Goal: Use online tool/utility: Utilize a website feature to perform a specific function

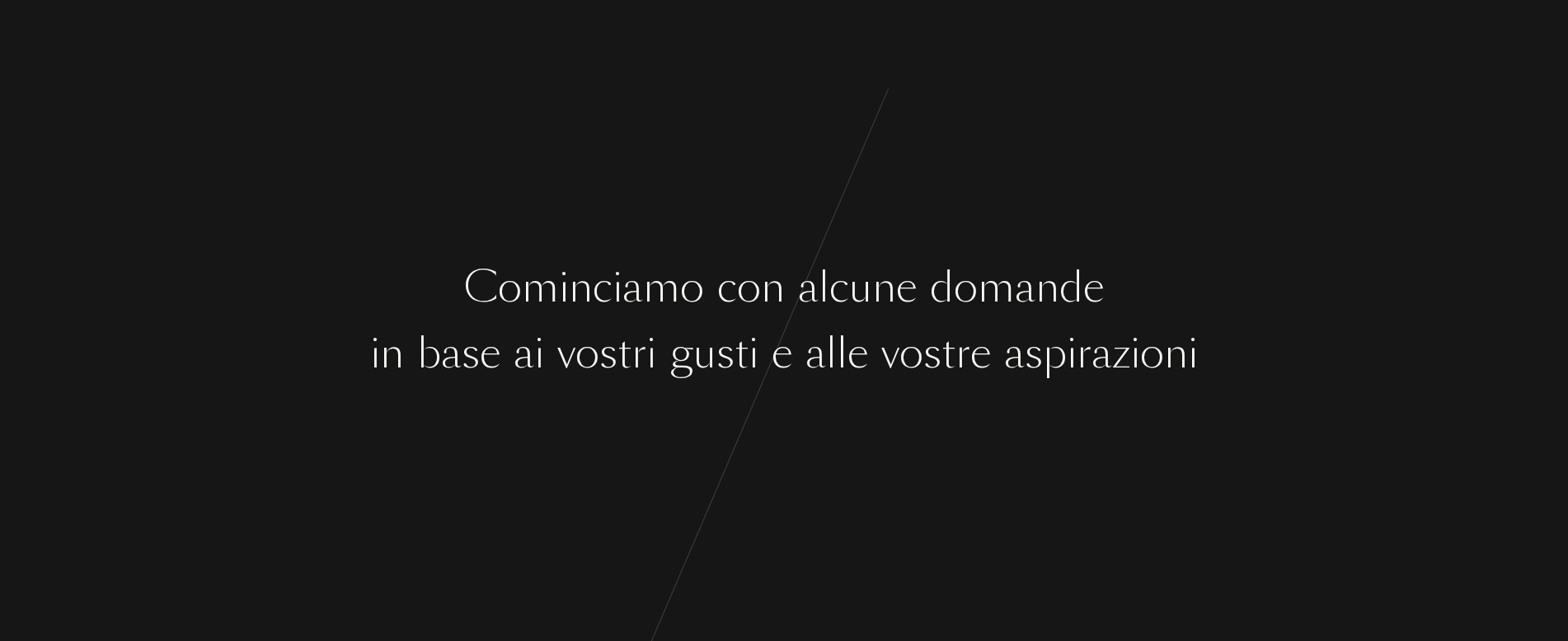
click at [823, 383] on div "a" at bounding box center [815, 353] width 20 height 61
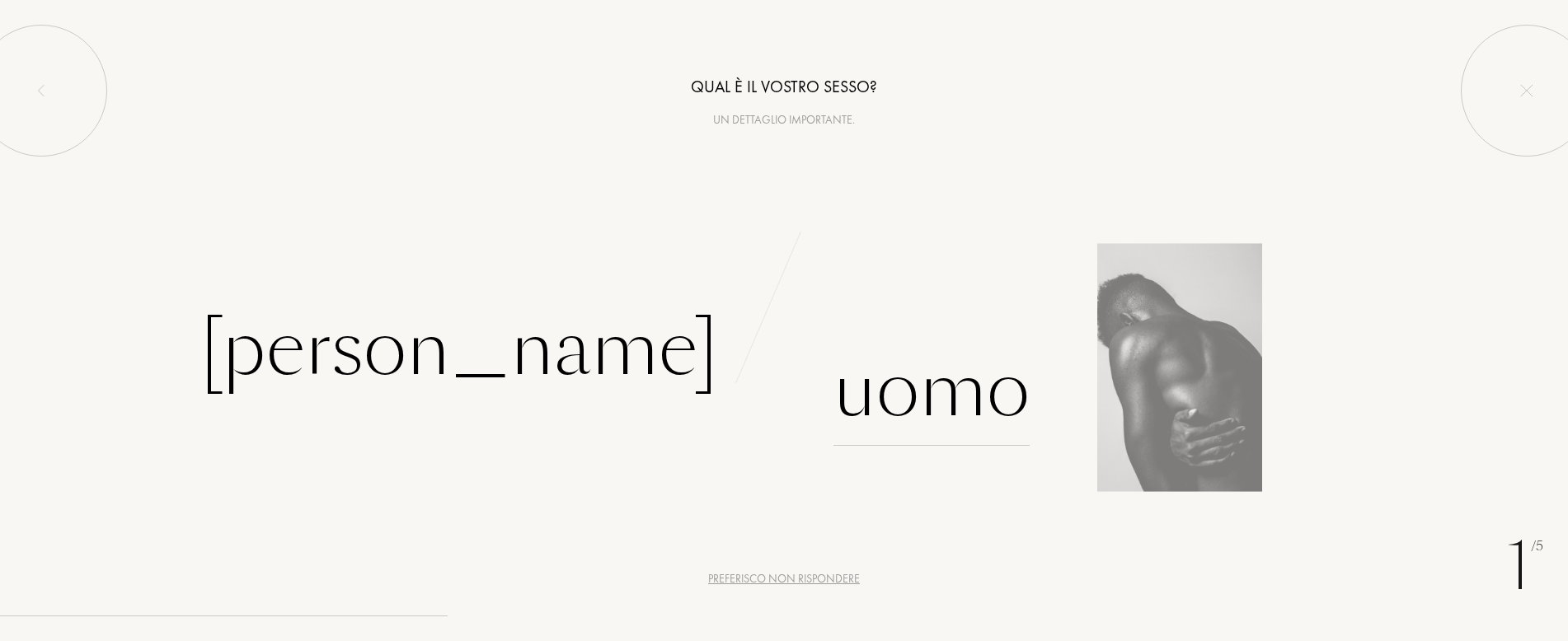
click at [938, 385] on div "Uomo" at bounding box center [931, 390] width 196 height 111
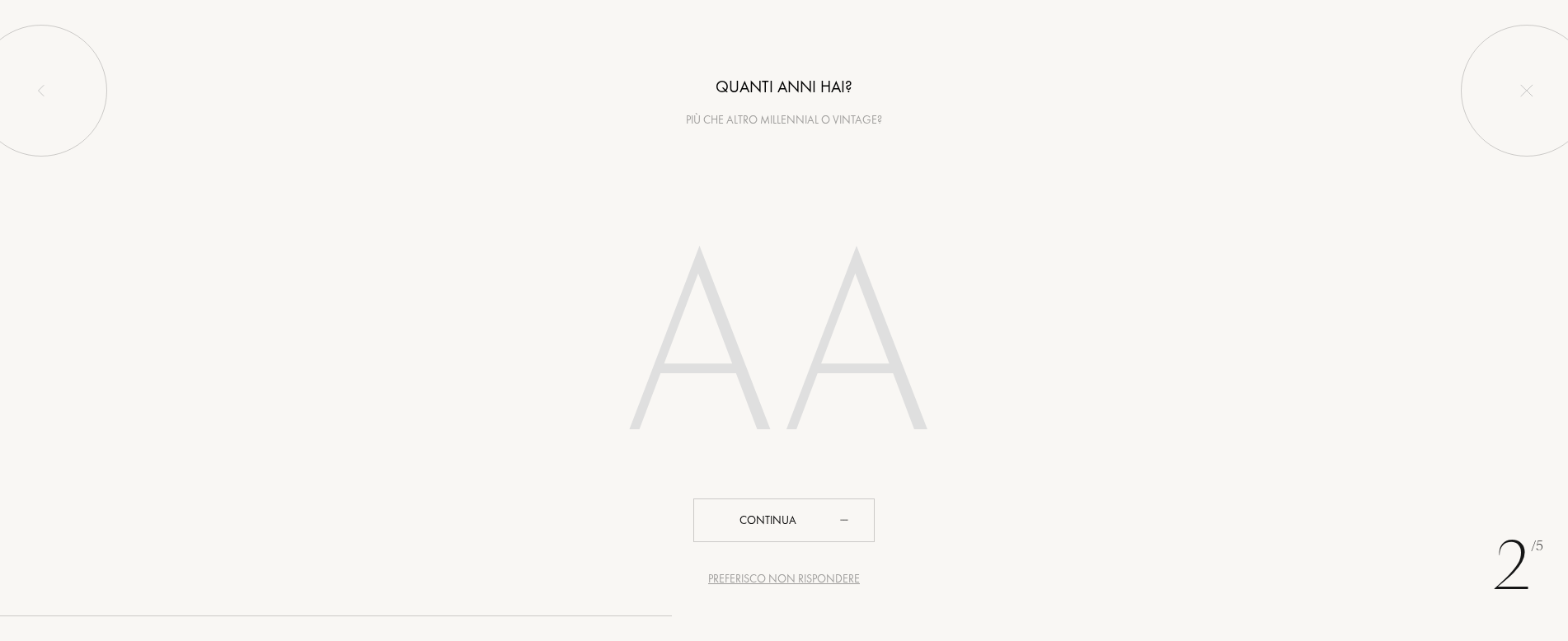
click at [747, 213] on input "number" at bounding box center [784, 353] width 470 height 334
click at [705, 307] on input "number" at bounding box center [784, 353] width 470 height 334
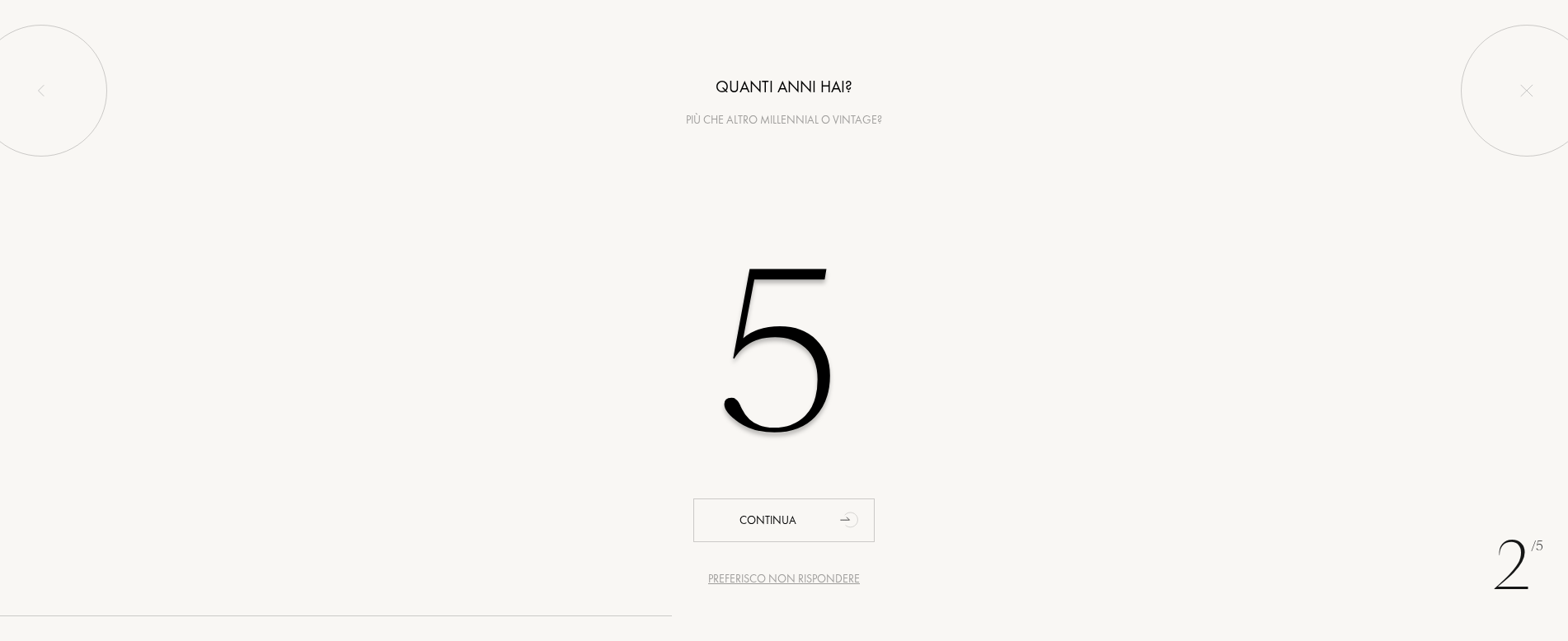
type input "53"
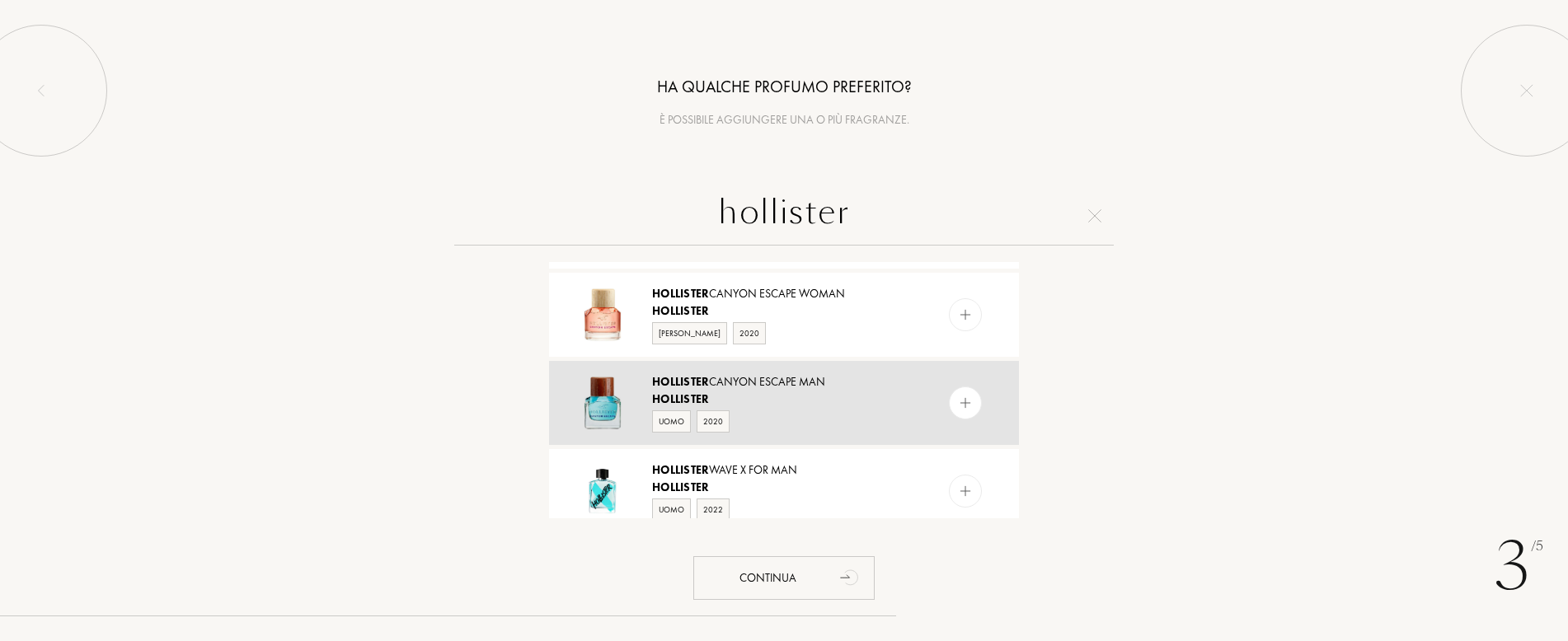
scroll to position [247, 0]
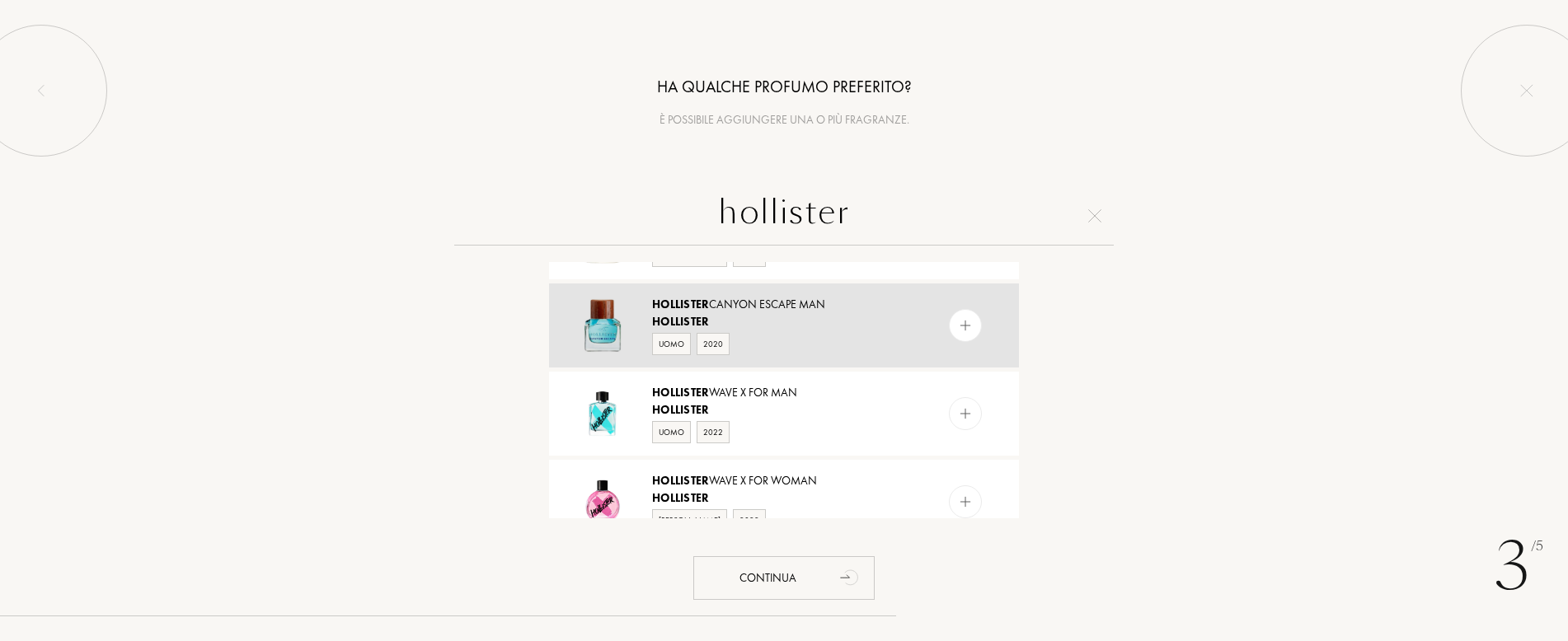
type input "hollister"
click at [776, 345] on div "Uomo 2020" at bounding box center [783, 343] width 262 height 25
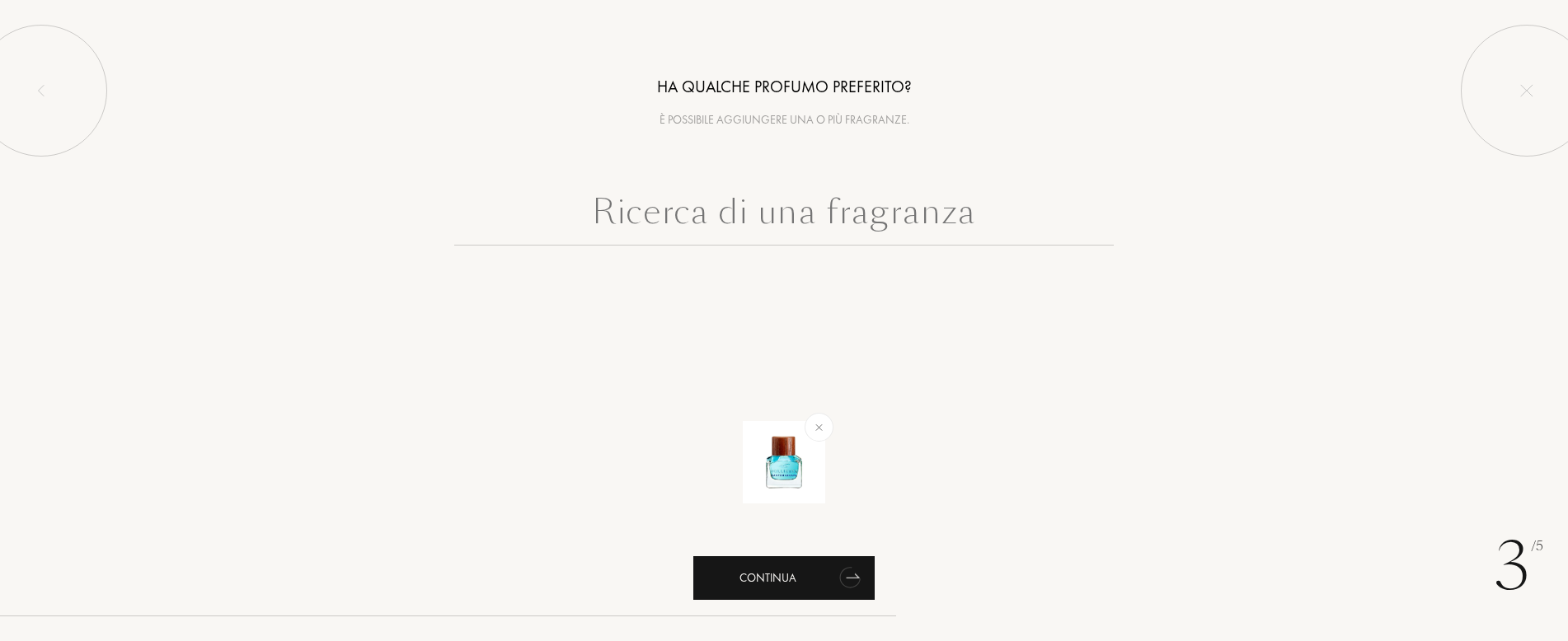
click at [840, 590] on icon "animation" at bounding box center [851, 577] width 33 height 33
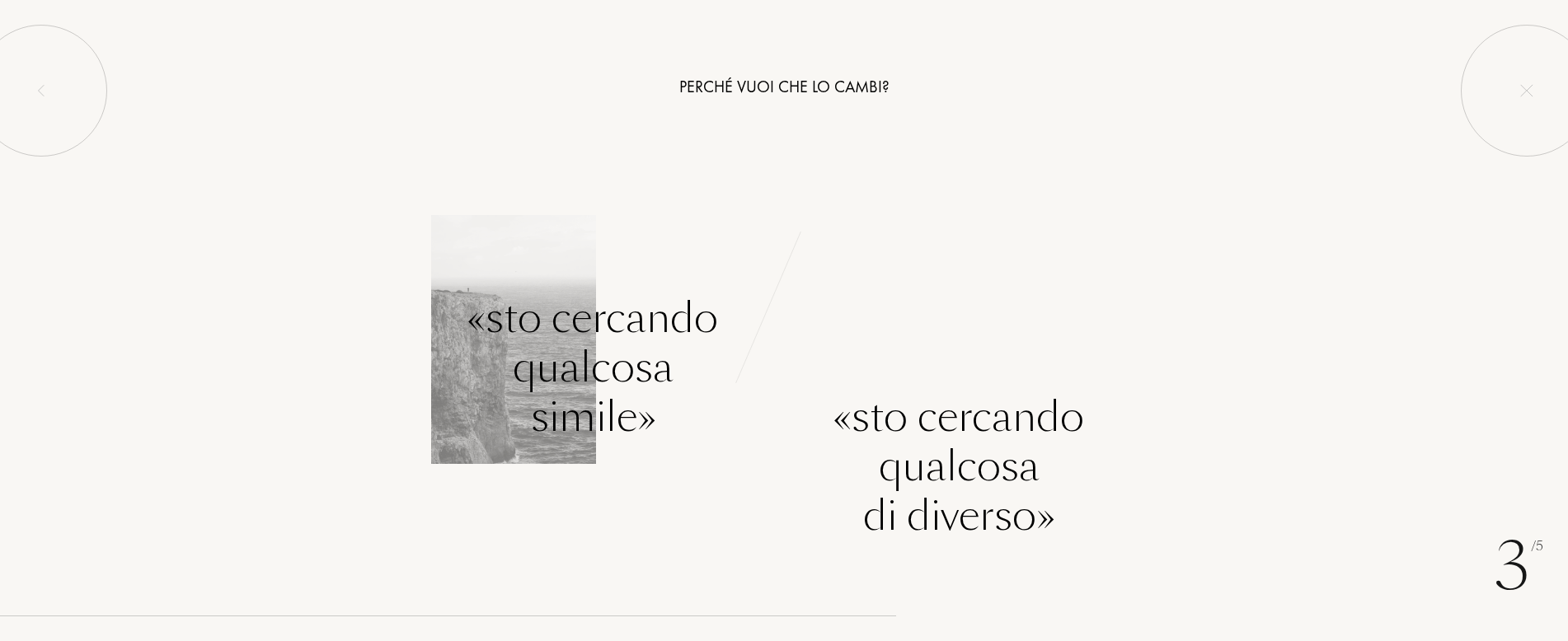
click at [625, 393] on div "«Sto cercando qualcosa simile»" at bounding box center [592, 368] width 251 height 148
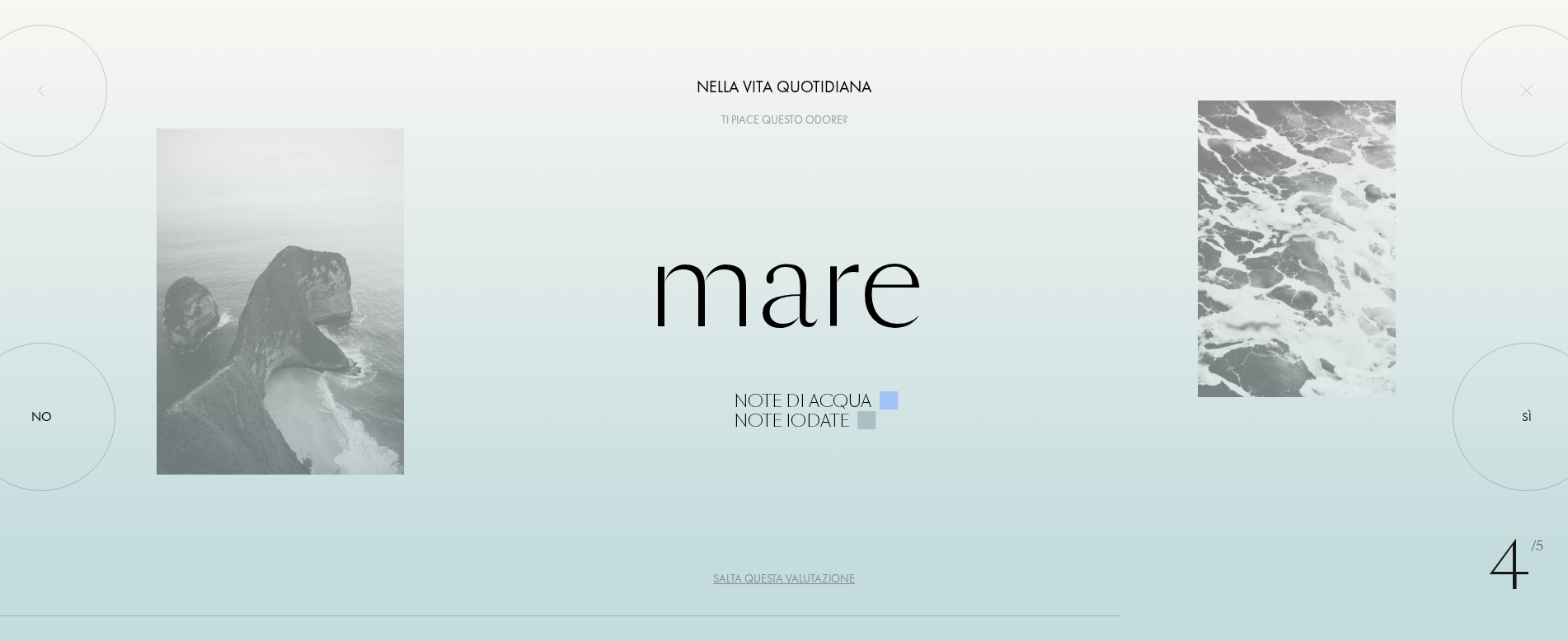
click at [855, 100] on div "Nella vita quotidiana Ti piace questo odore?" at bounding box center [784, 64] width 1568 height 129
click at [832, 107] on div "Nella vita quotidiana Ti piace questo odore?" at bounding box center [784, 64] width 1568 height 129
click at [977, 200] on div "4 /5 Nella vita quotidiana Ti piace questo odore? Mare Note di acqua Note Iodat…" at bounding box center [784, 320] width 1568 height 641
click at [773, 579] on div "Salta questa valutazione" at bounding box center [784, 579] width 142 height 17
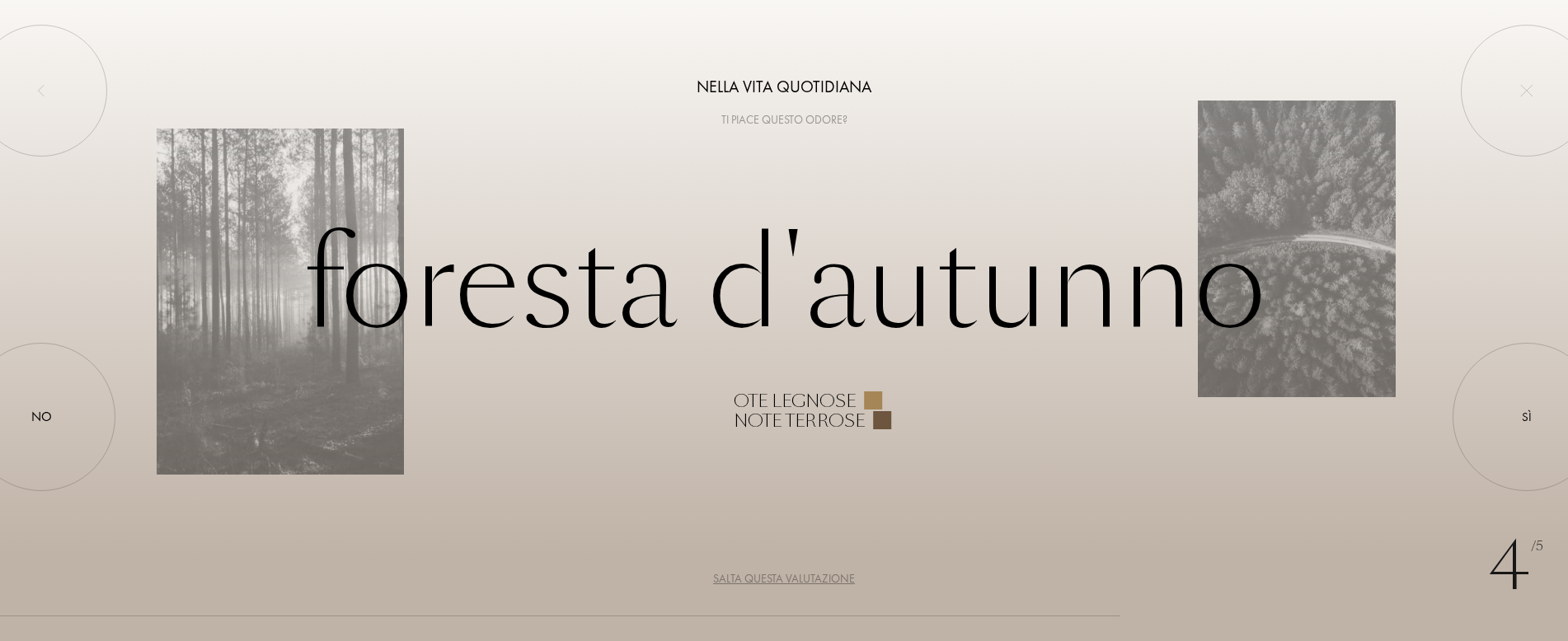
click at [783, 584] on div "Salta questa valutazione" at bounding box center [784, 579] width 142 height 17
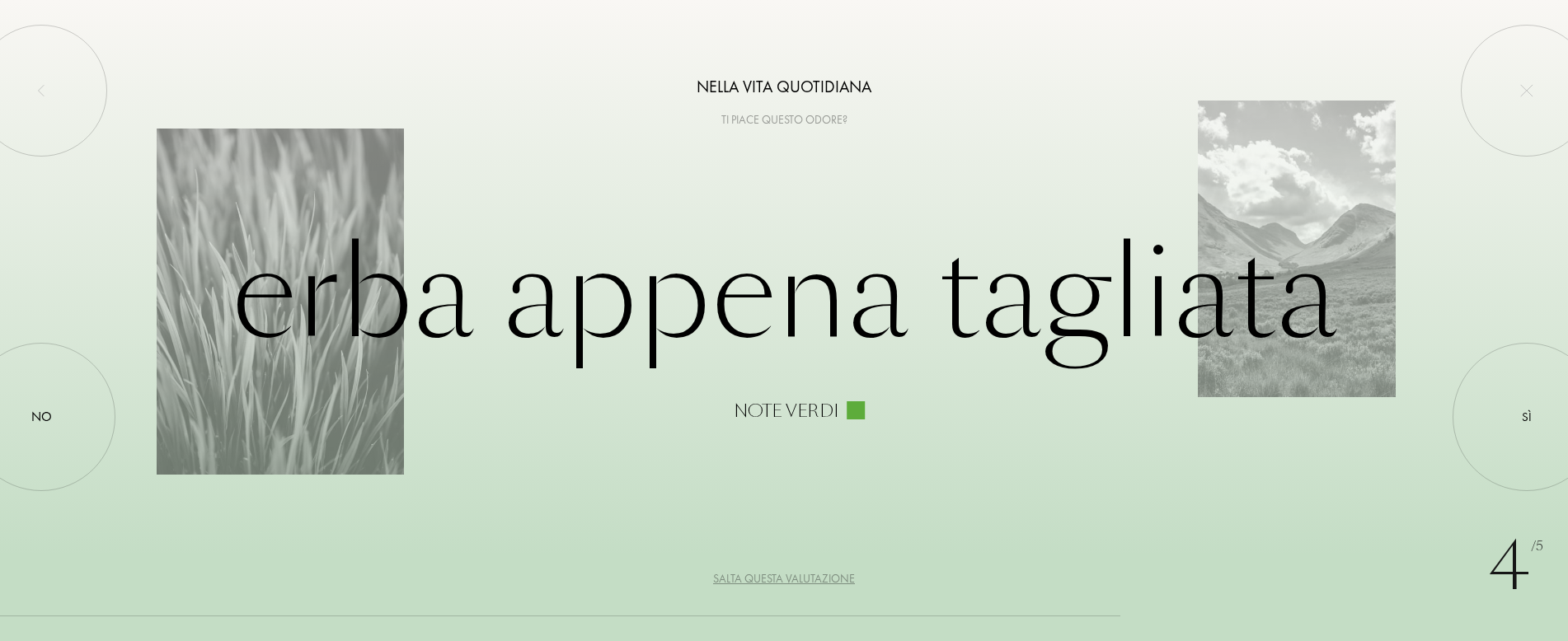
click at [783, 584] on div "Salta questa valutazione" at bounding box center [784, 579] width 142 height 17
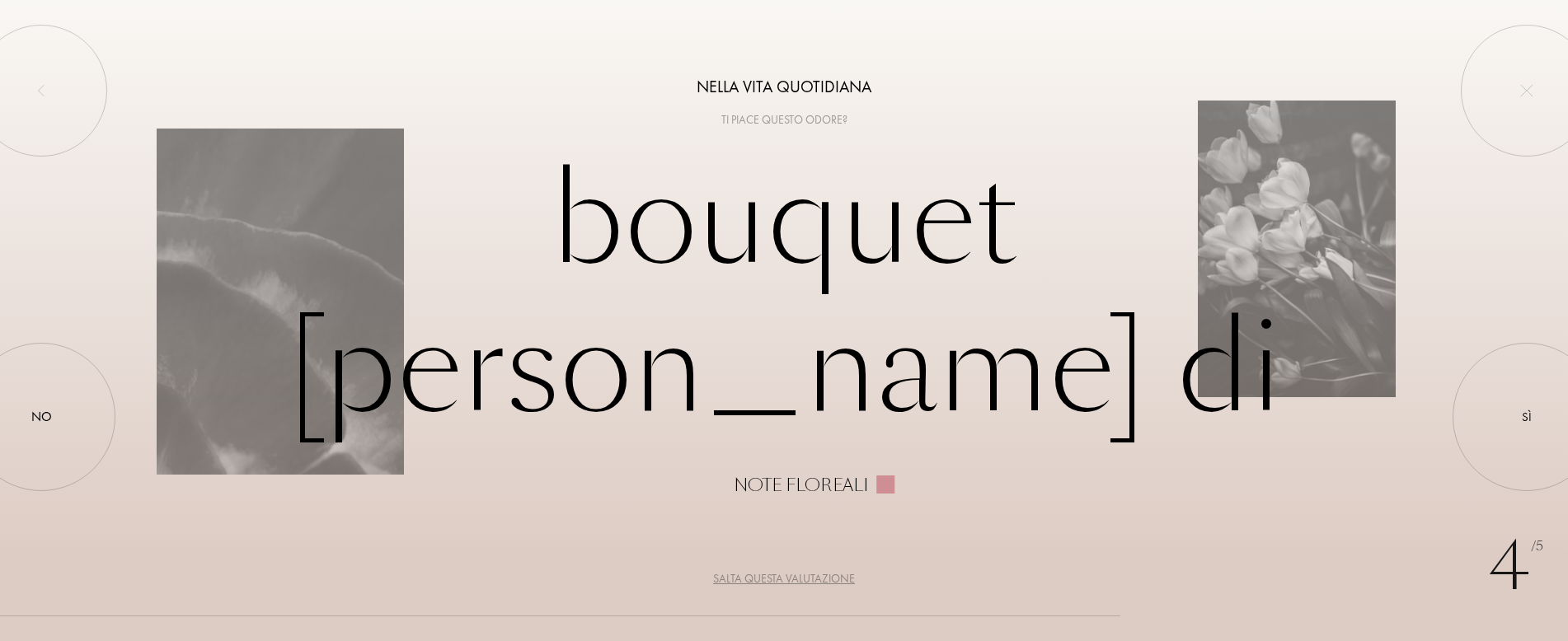
click at [783, 584] on div "Salta questa valutazione" at bounding box center [784, 579] width 142 height 17
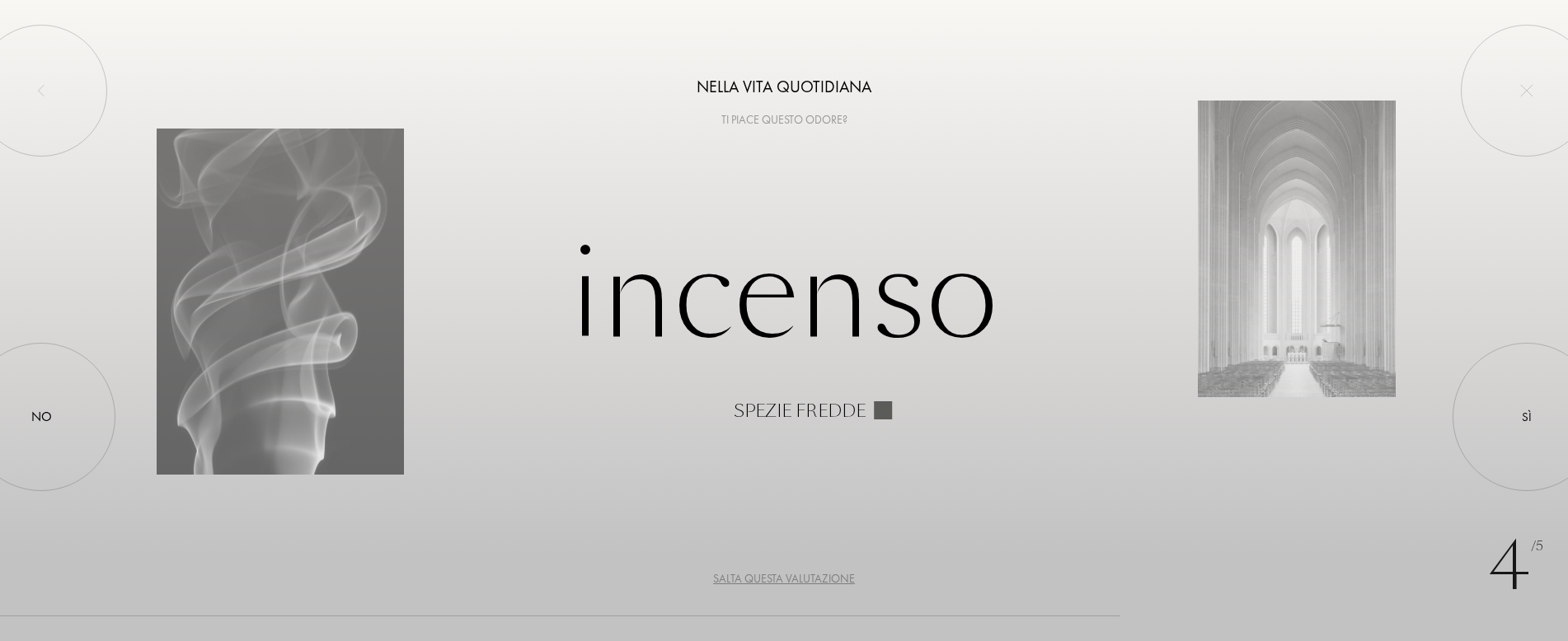
click at [779, 584] on div "Salta questa valutazione" at bounding box center [784, 579] width 142 height 17
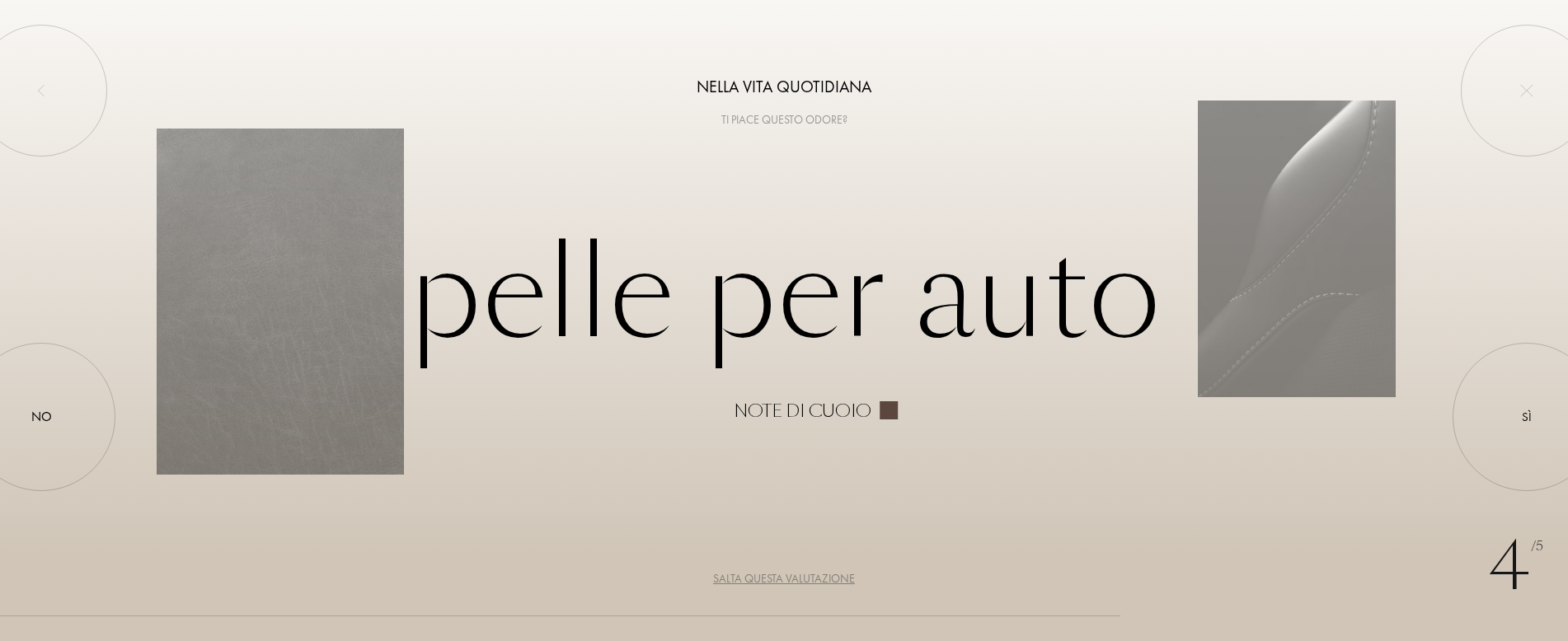
click at [781, 580] on div "Salta questa valutazione" at bounding box center [784, 579] width 142 height 17
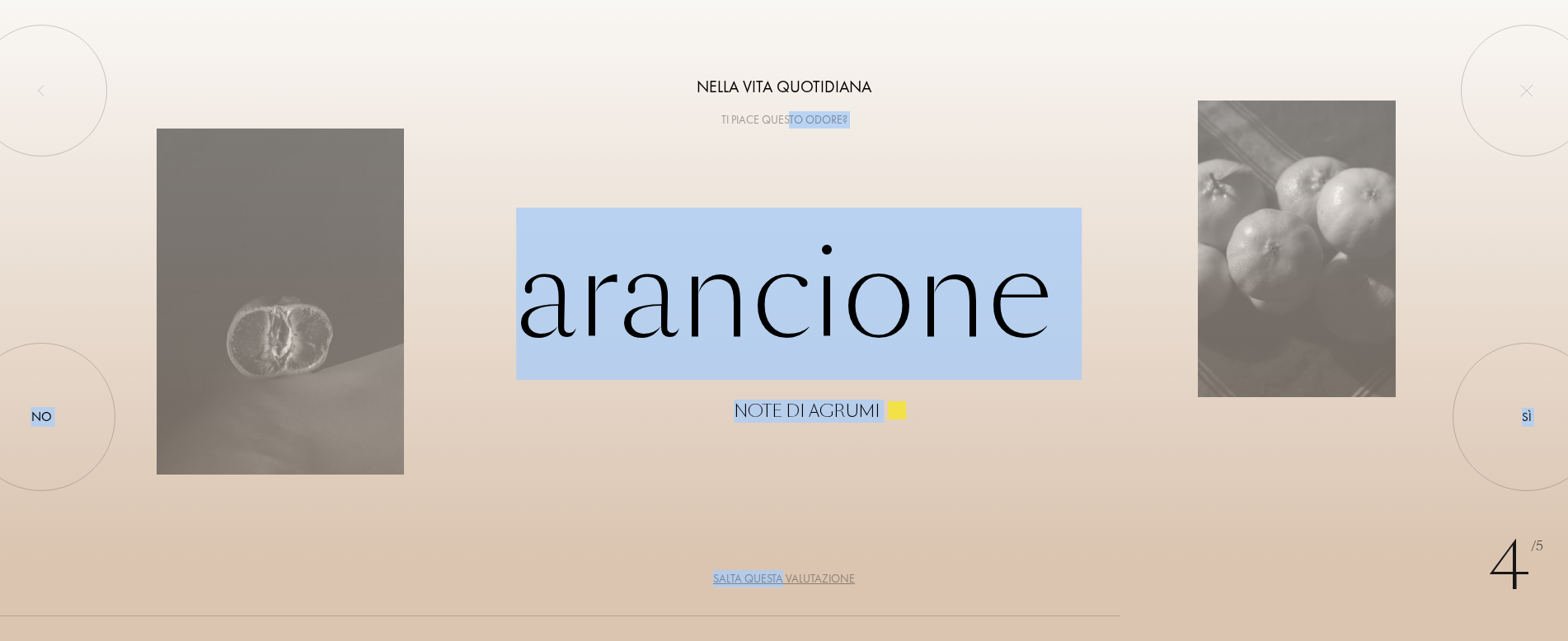
drag, startPoint x: 784, startPoint y: 576, endPoint x: 789, endPoint y: 471, distance: 105.1
click at [788, 473] on div "4 /5 Nella vita quotidiana Ti piace questo odore? Arancione Note di agrumi Sì N…" at bounding box center [784, 320] width 1568 height 641
click at [798, 453] on div "4 /5 Nella vita quotidiana Ti piace questo odore? Arancione Note di agrumi Sì N…" at bounding box center [784, 320] width 1568 height 641
click at [876, 550] on div "4 /5 Nella vita quotidiana Ti piace questo odore? Arancione Note di agrumi Sì N…" at bounding box center [784, 320] width 1568 height 641
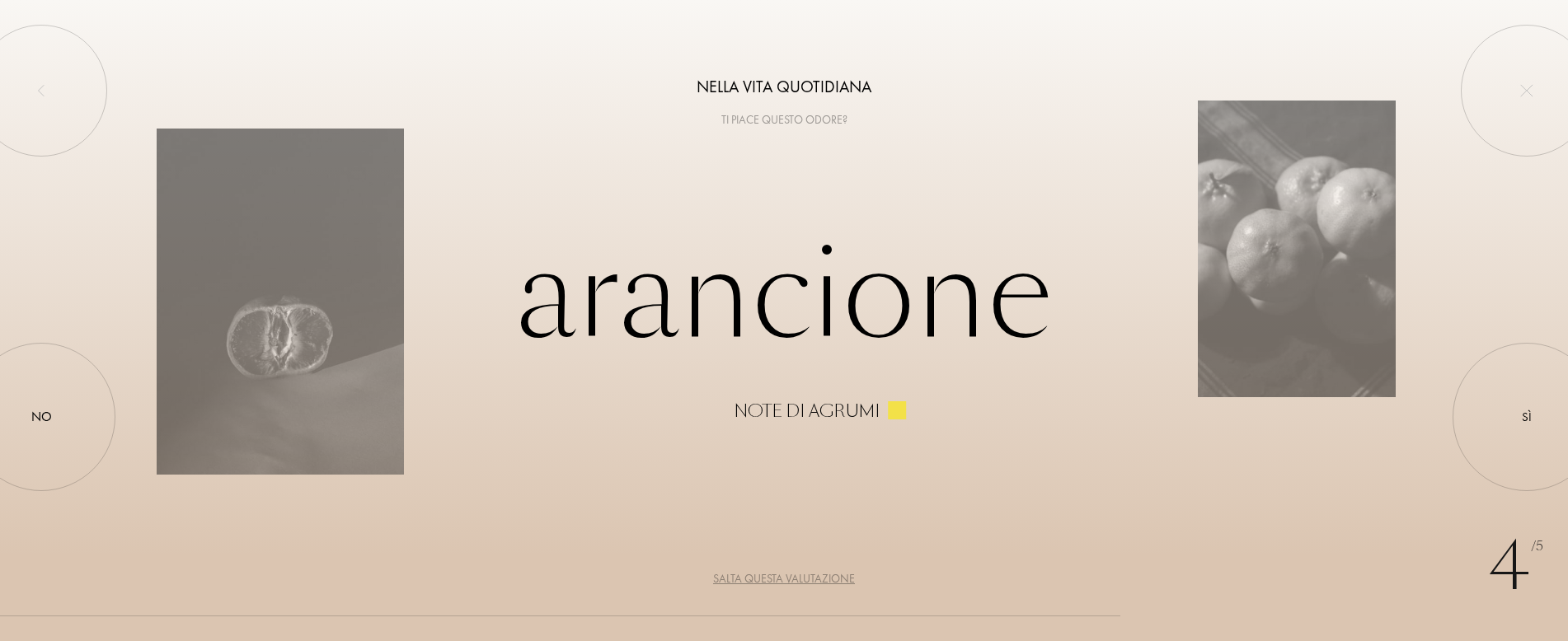
click at [766, 574] on div "Salta questa valutazione" at bounding box center [784, 579] width 142 height 17
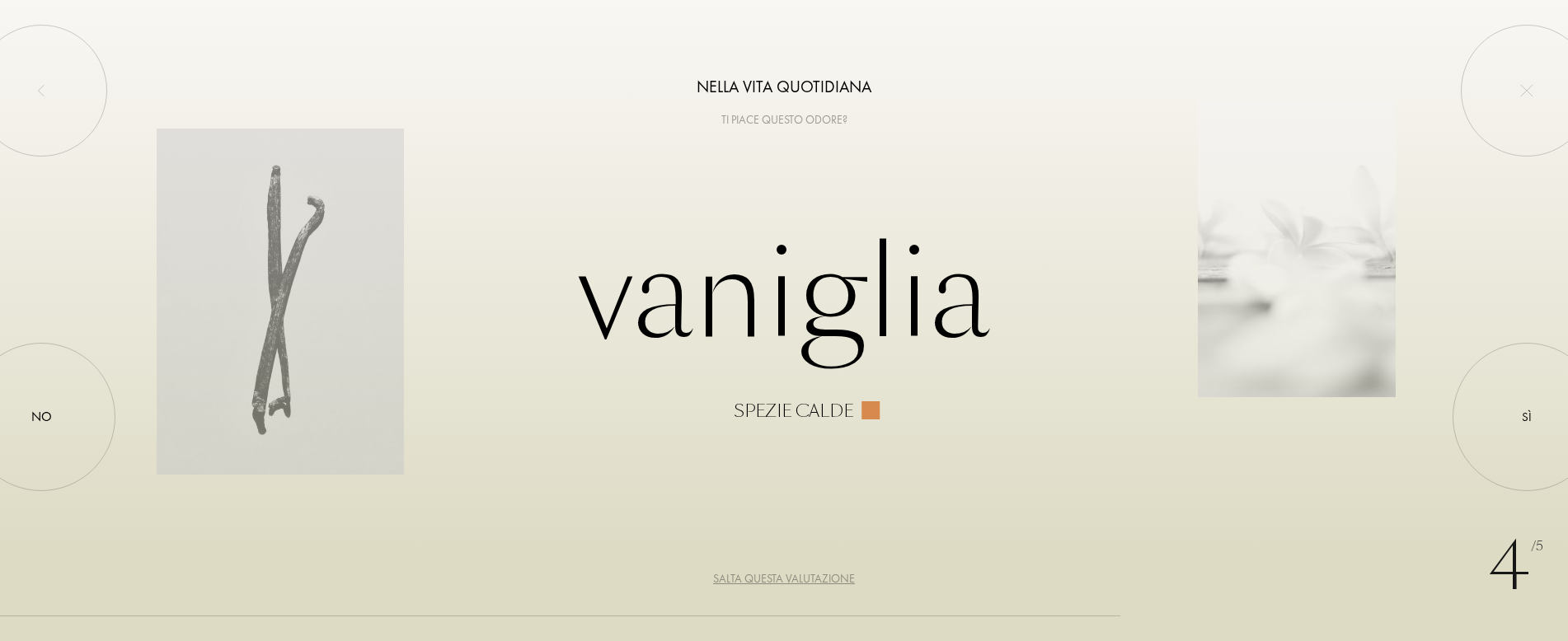
click at [766, 574] on div "Salta questa valutazione" at bounding box center [784, 579] width 142 height 17
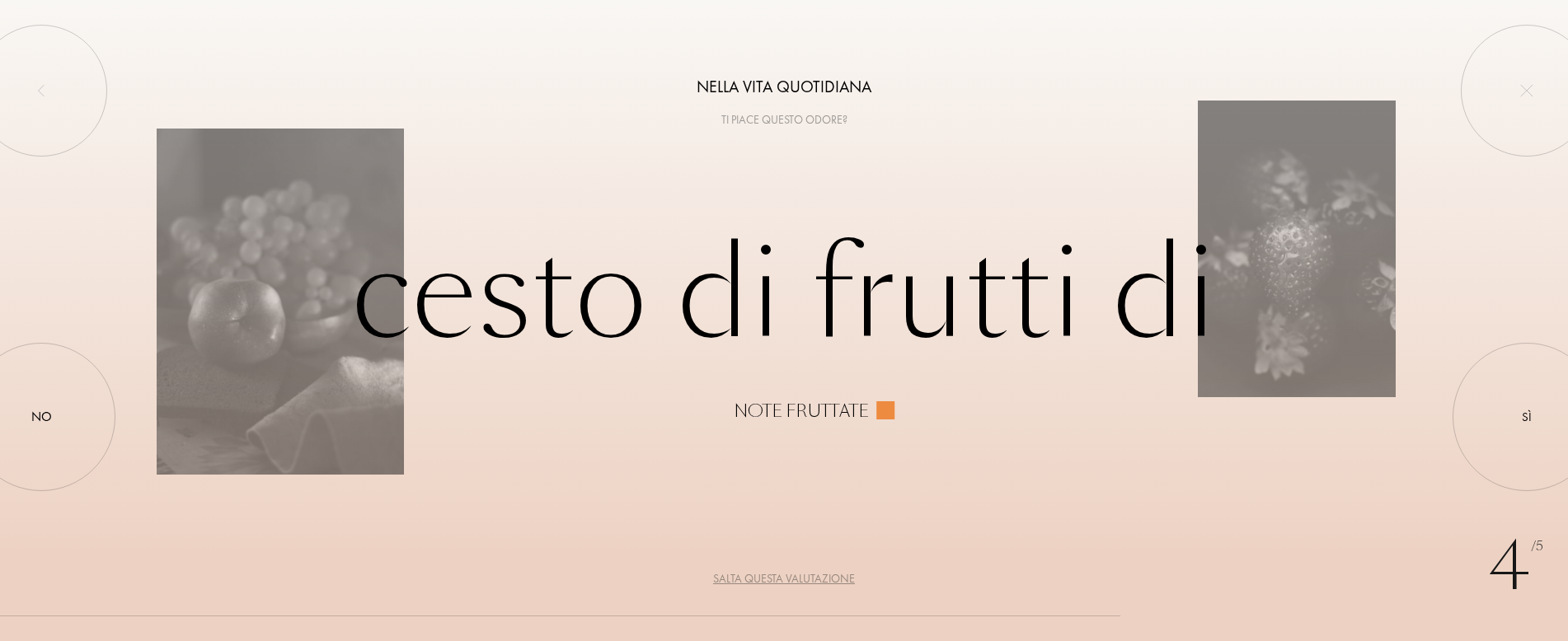
click at [766, 574] on div "Salta questa valutazione" at bounding box center [784, 579] width 142 height 17
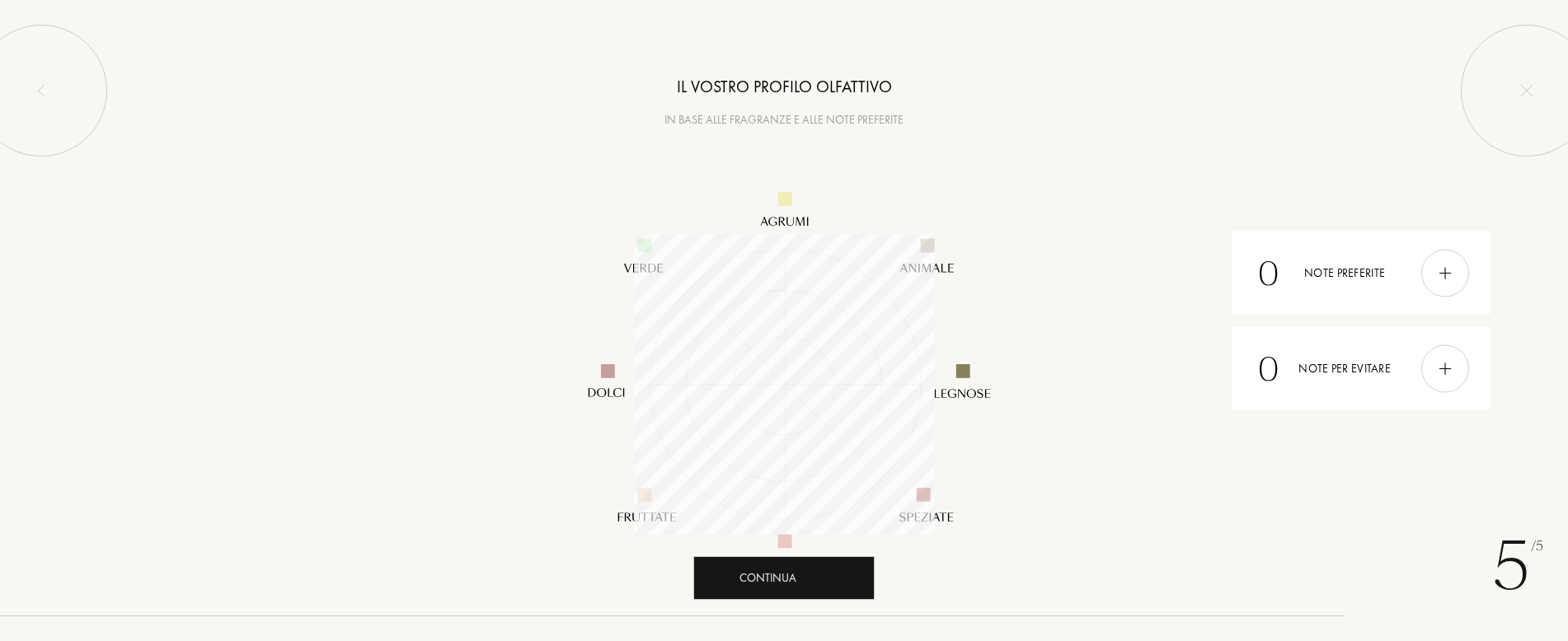
scroll to position [300, 301]
click at [830, 582] on div "Continua" at bounding box center [784, 577] width 181 height 43
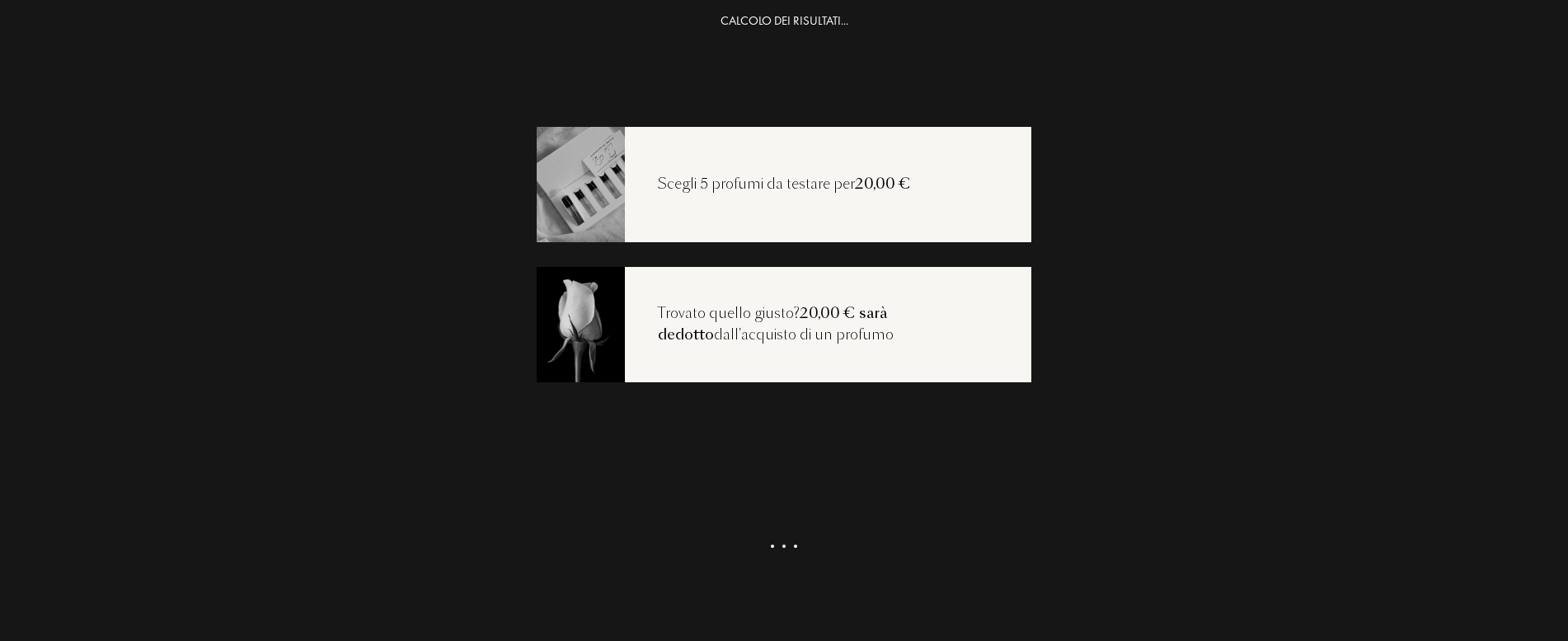
scroll to position [33, 0]
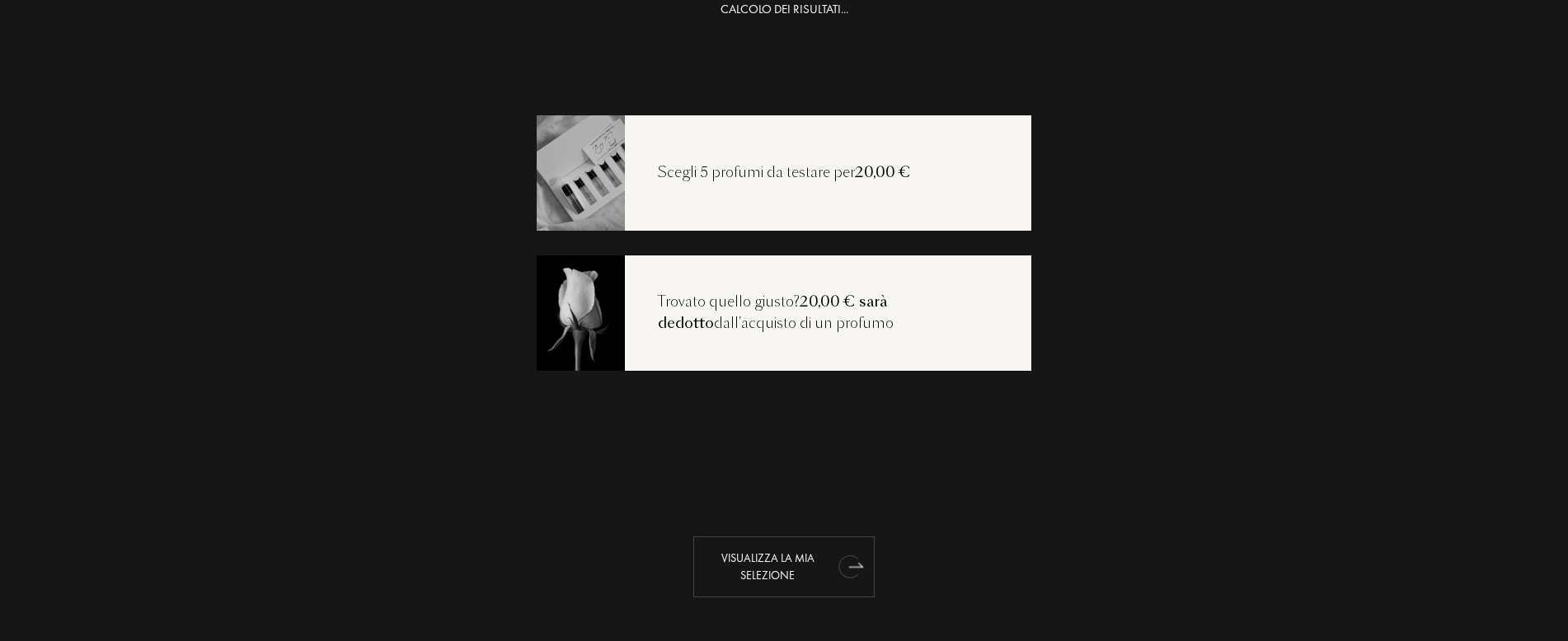
click at [841, 566] on icon "animation" at bounding box center [848, 566] width 20 height 23
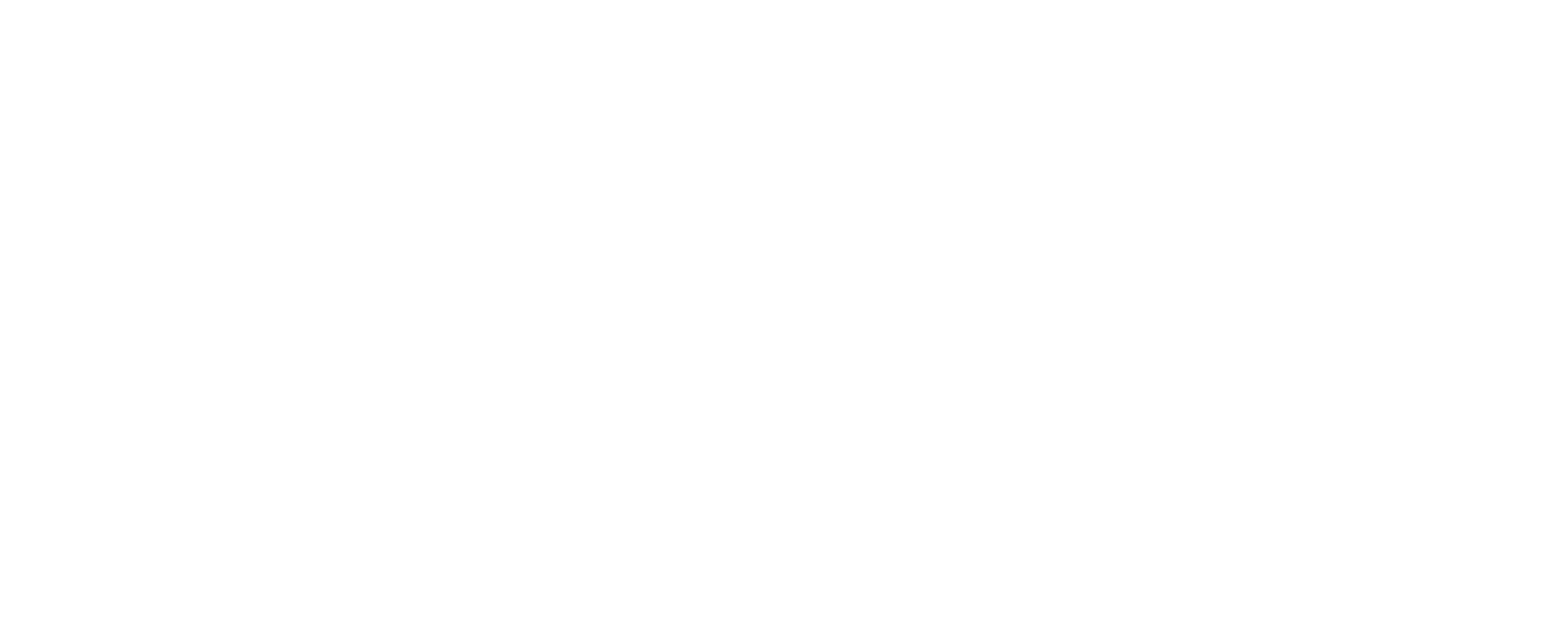
select select "IT"
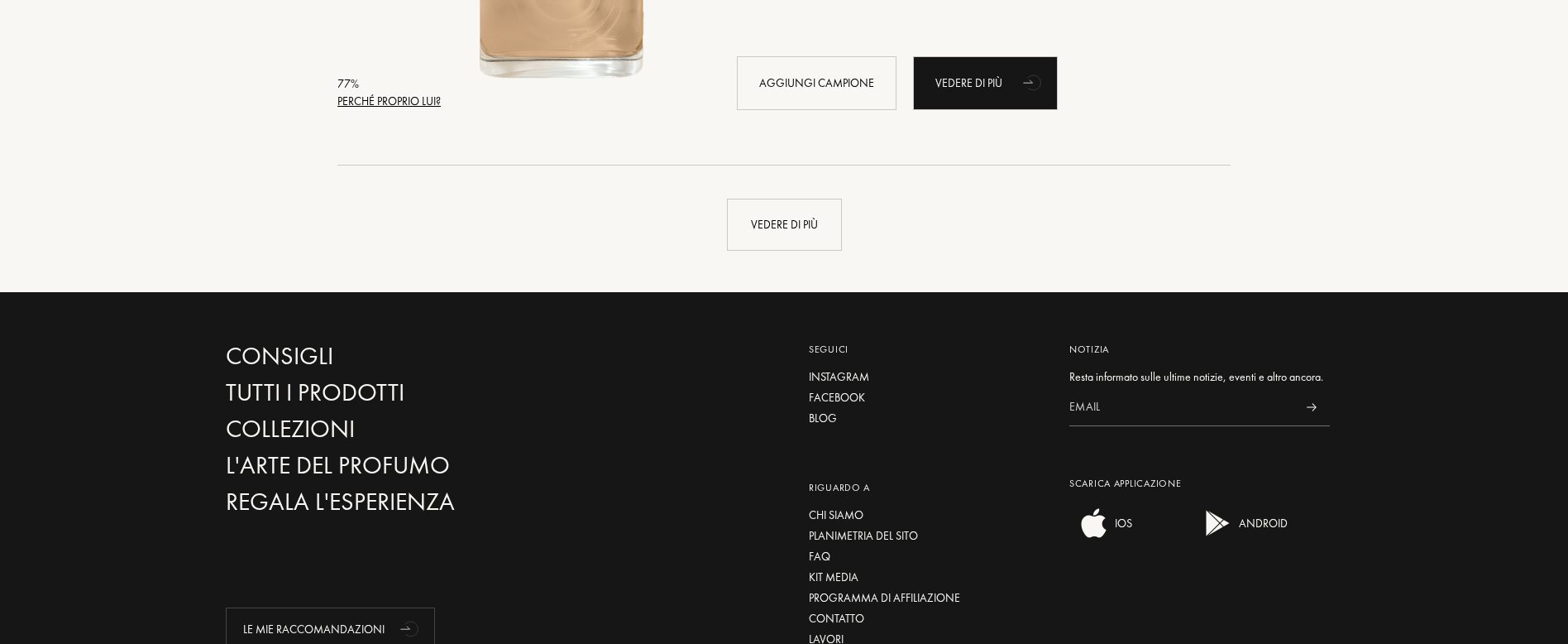
scroll to position [4208, 0]
